Goal: Task Accomplishment & Management: Complete application form

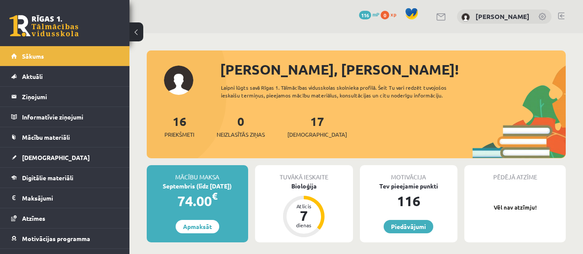
scroll to position [129, 0]
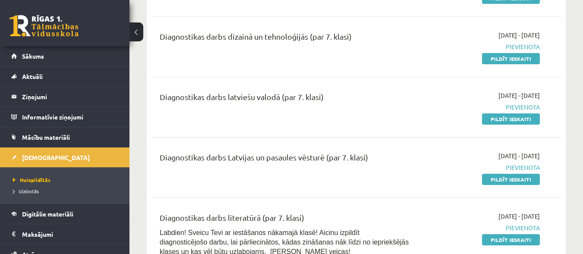
scroll to position [216, 0]
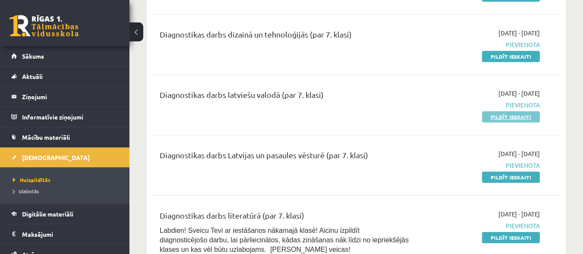
click at [508, 117] on link "Pildīt ieskaiti" at bounding box center [511, 116] width 58 height 11
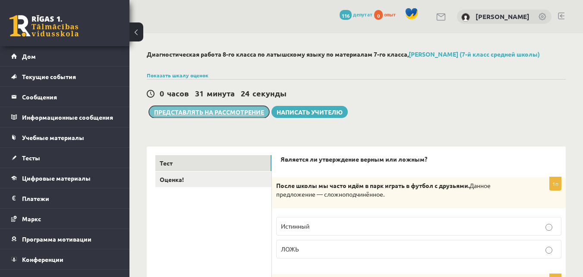
click at [199, 111] on font "Представлять на рассмотрение" at bounding box center [209, 112] width 110 height 8
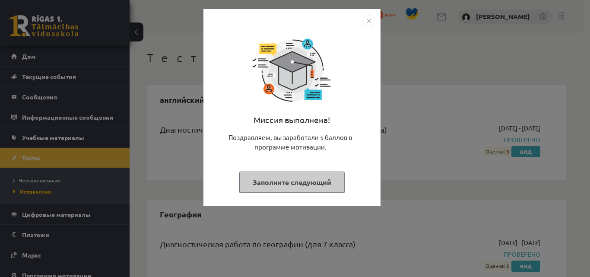
click at [463, 44] on div "Миссия выполнена! Поздравляем, вы заработали 5 баллов в программе мотивации. За…" at bounding box center [295, 138] width 590 height 277
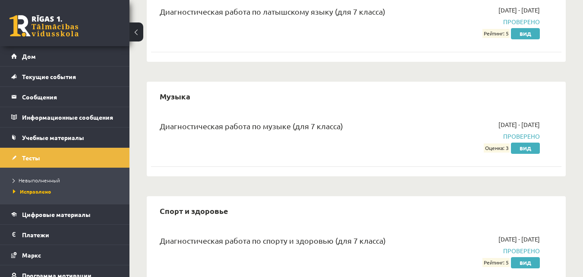
scroll to position [492, 0]
